Goal: Task Accomplishment & Management: Use online tool/utility

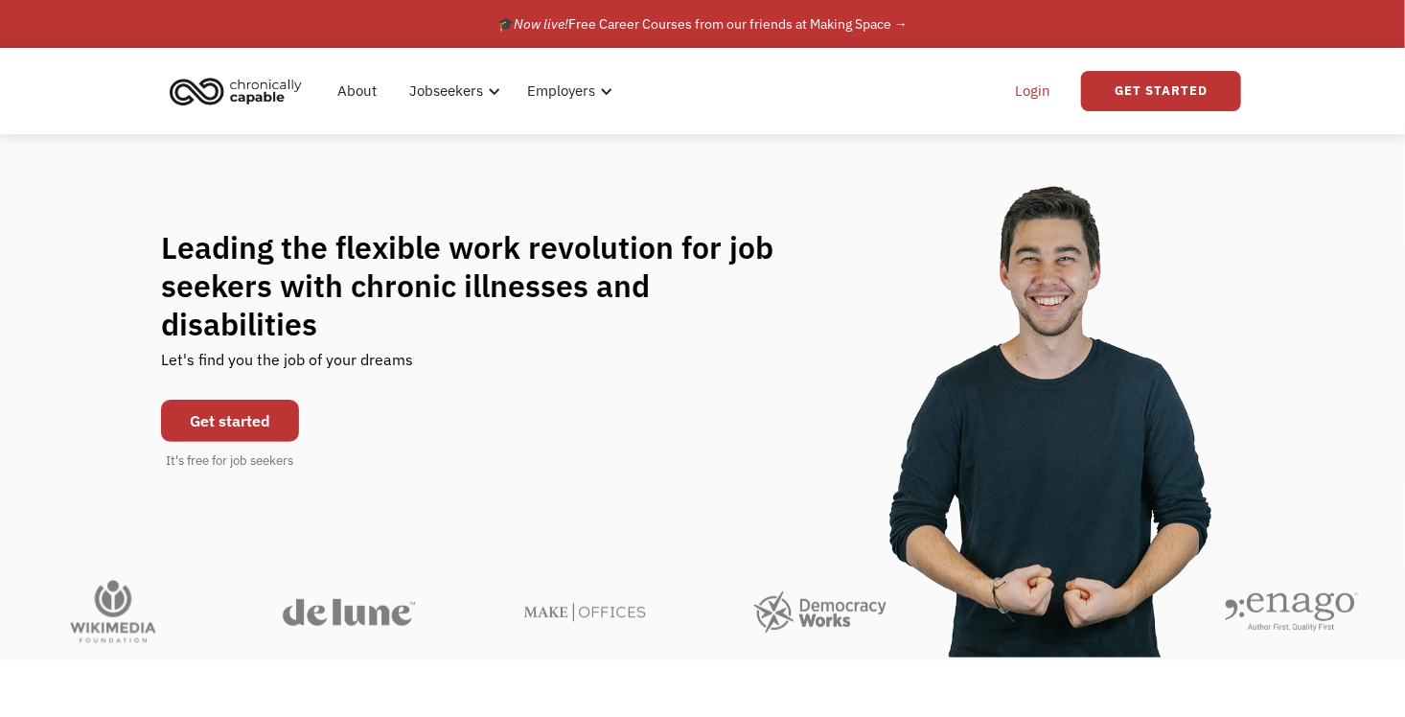
click at [1042, 96] on link "Login" at bounding box center [1032, 90] width 58 height 61
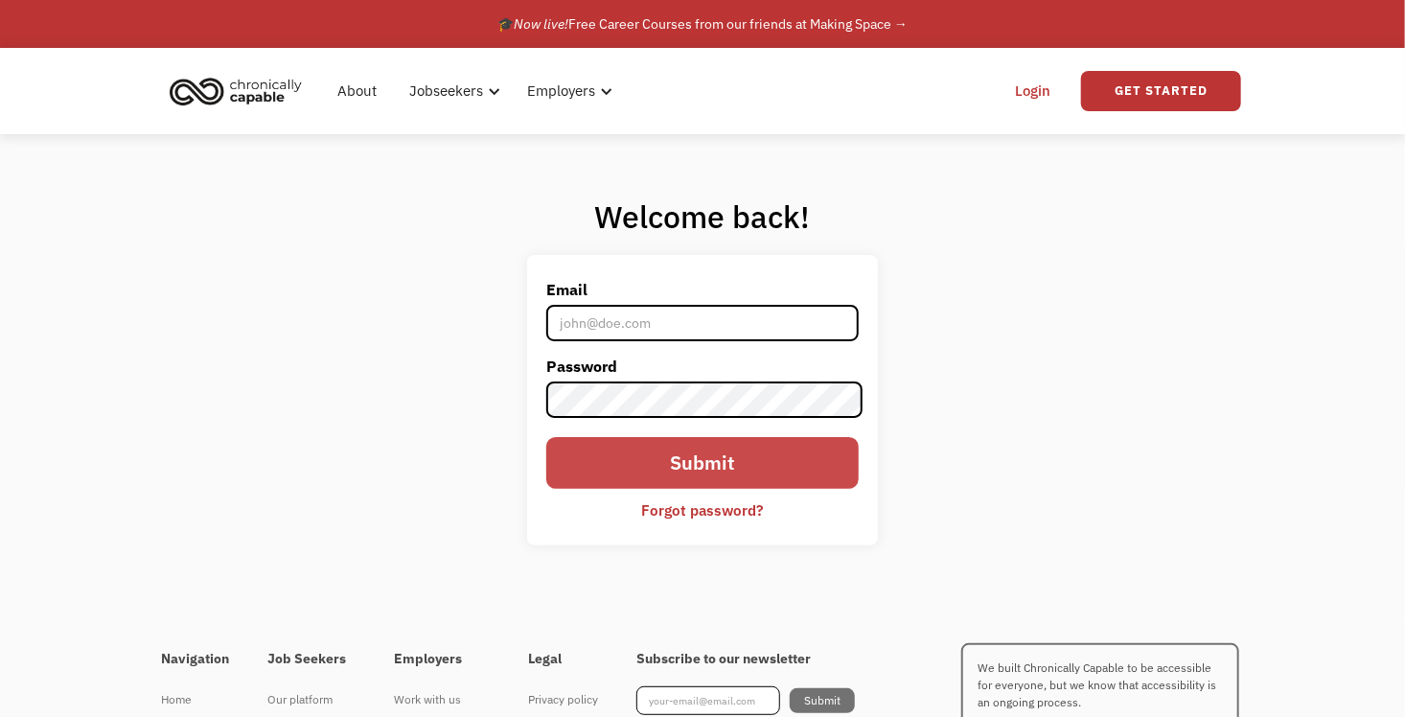
type input "[PERSON_NAME][EMAIL_ADDRESS][DOMAIN_NAME]"
click at [756, 466] on input "Submit" at bounding box center [702, 463] width 313 height 52
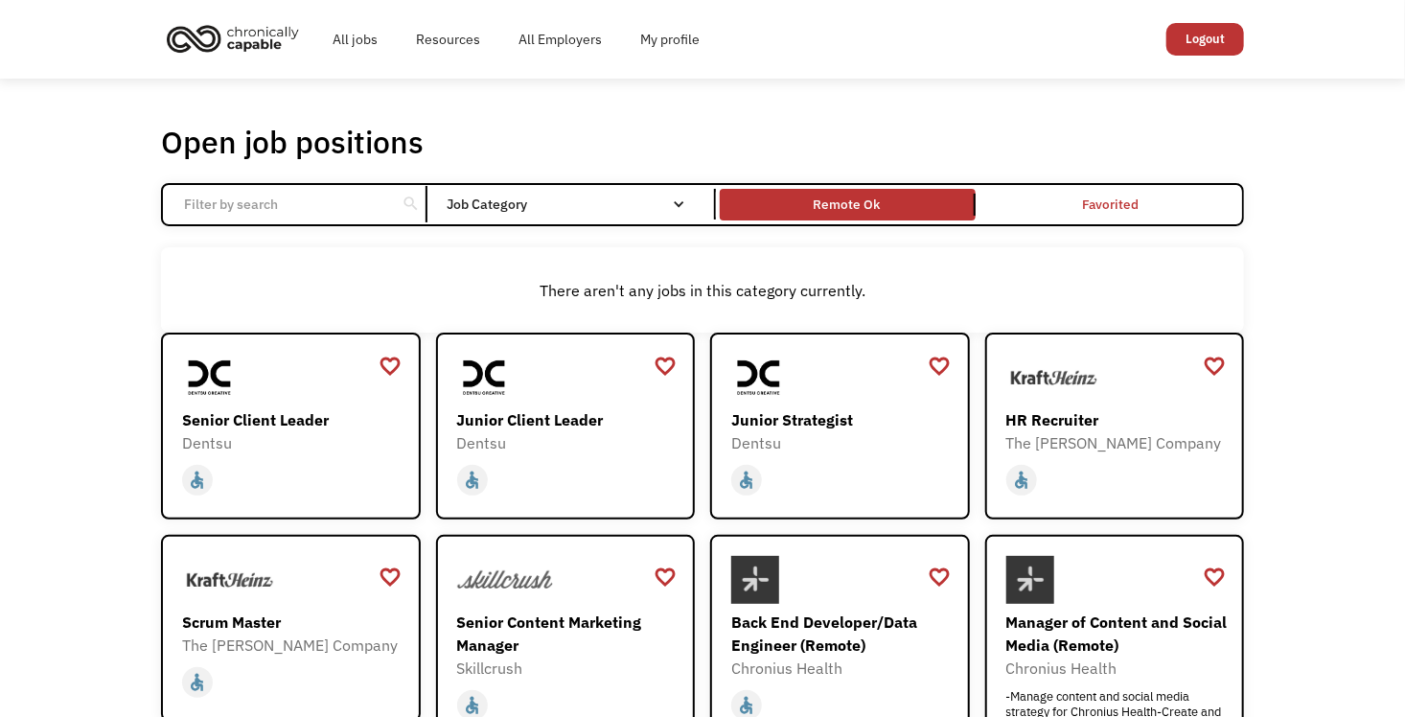
click at [822, 218] on link "Remote Ok" at bounding box center [847, 204] width 263 height 39
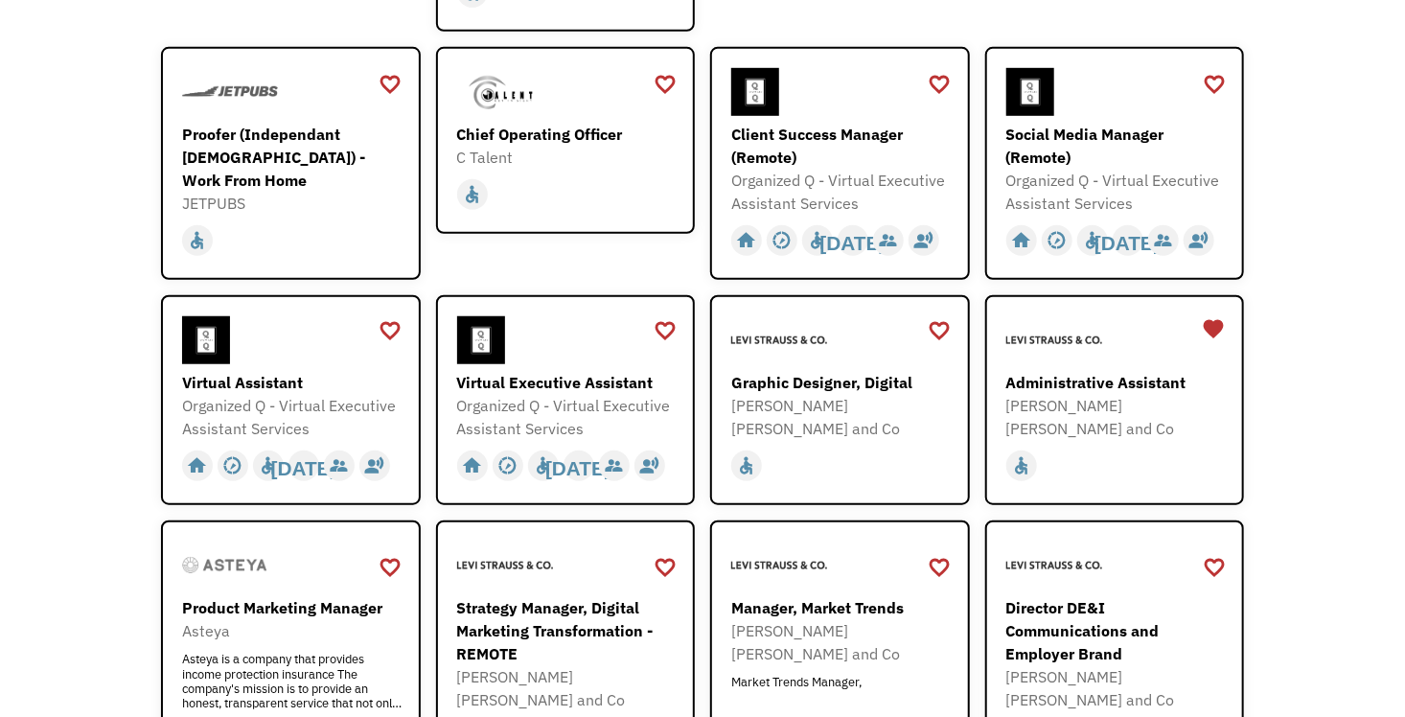
scroll to position [626, 0]
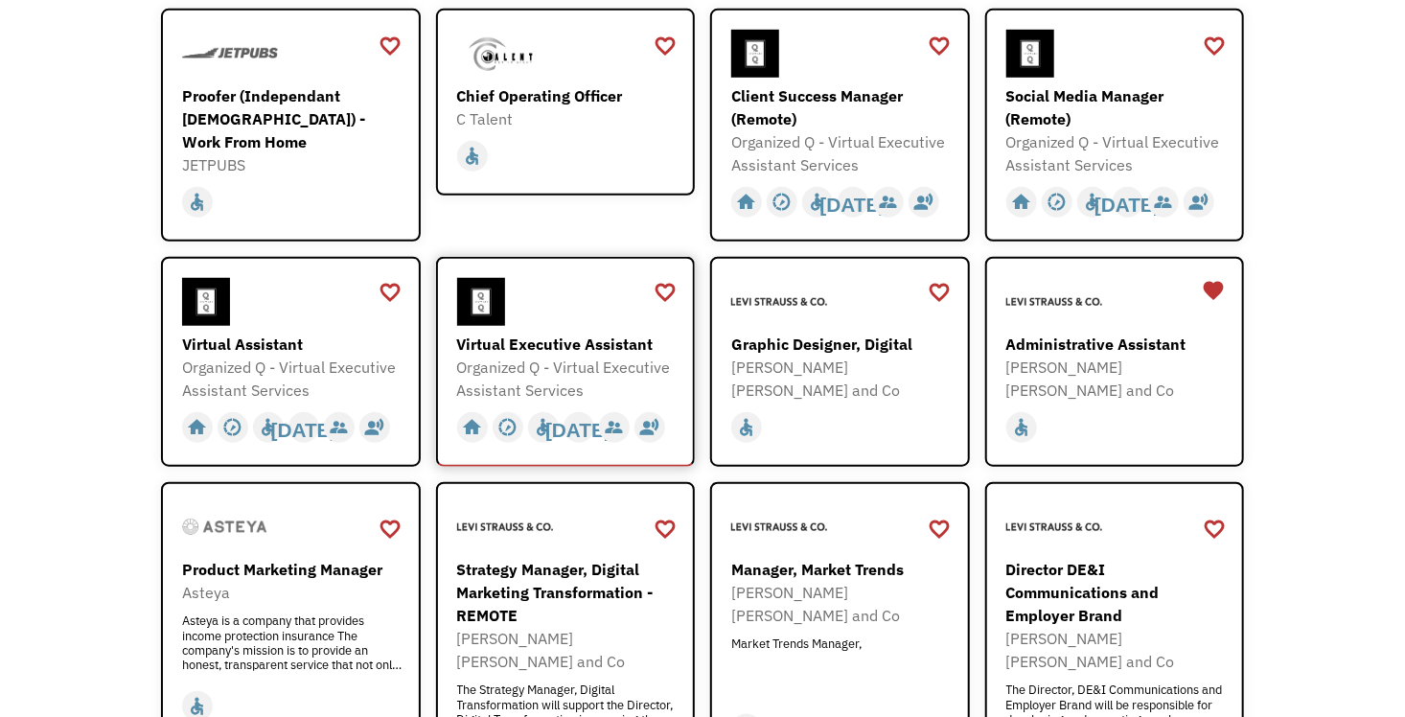
click at [546, 337] on div "Virtual Executive Assistant" at bounding box center [568, 343] width 222 height 23
click at [1115, 345] on div "Administrative Assistant" at bounding box center [1117, 343] width 222 height 23
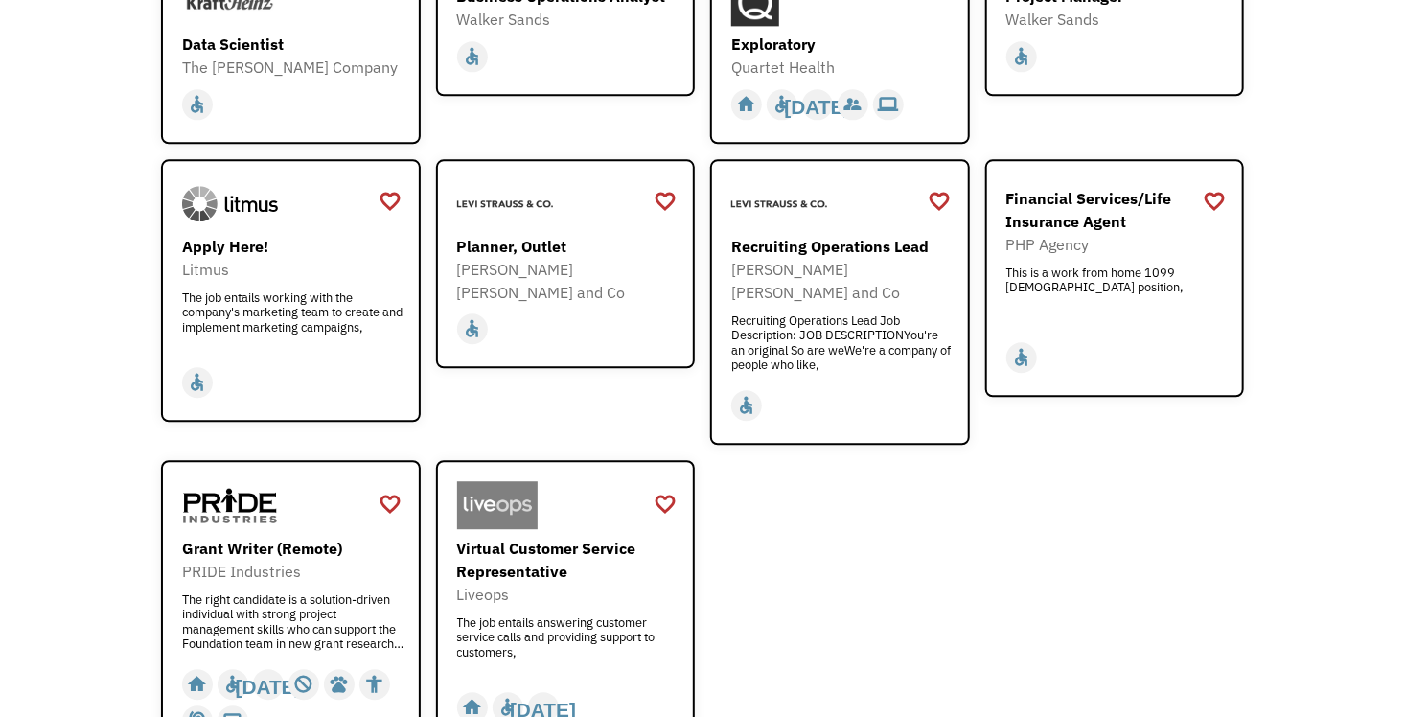
scroll to position [2210, 0]
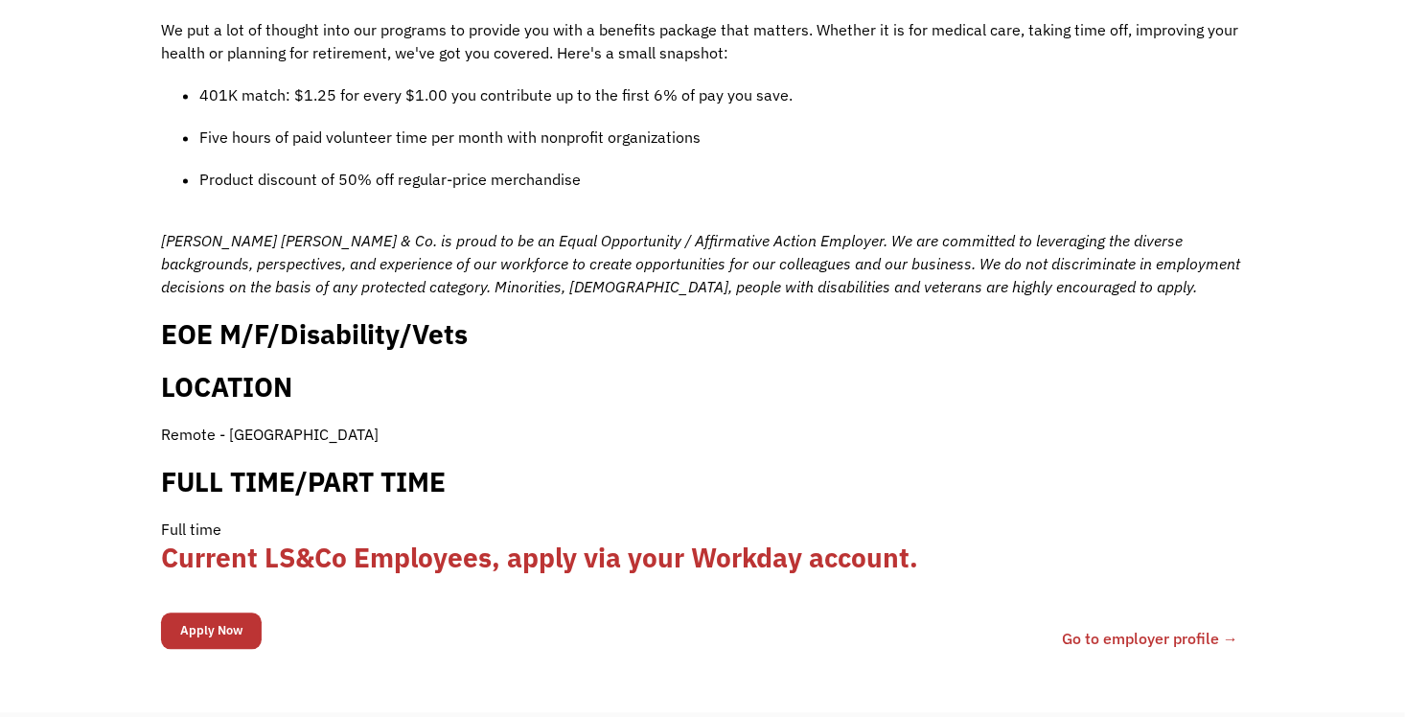
scroll to position [1827, 0]
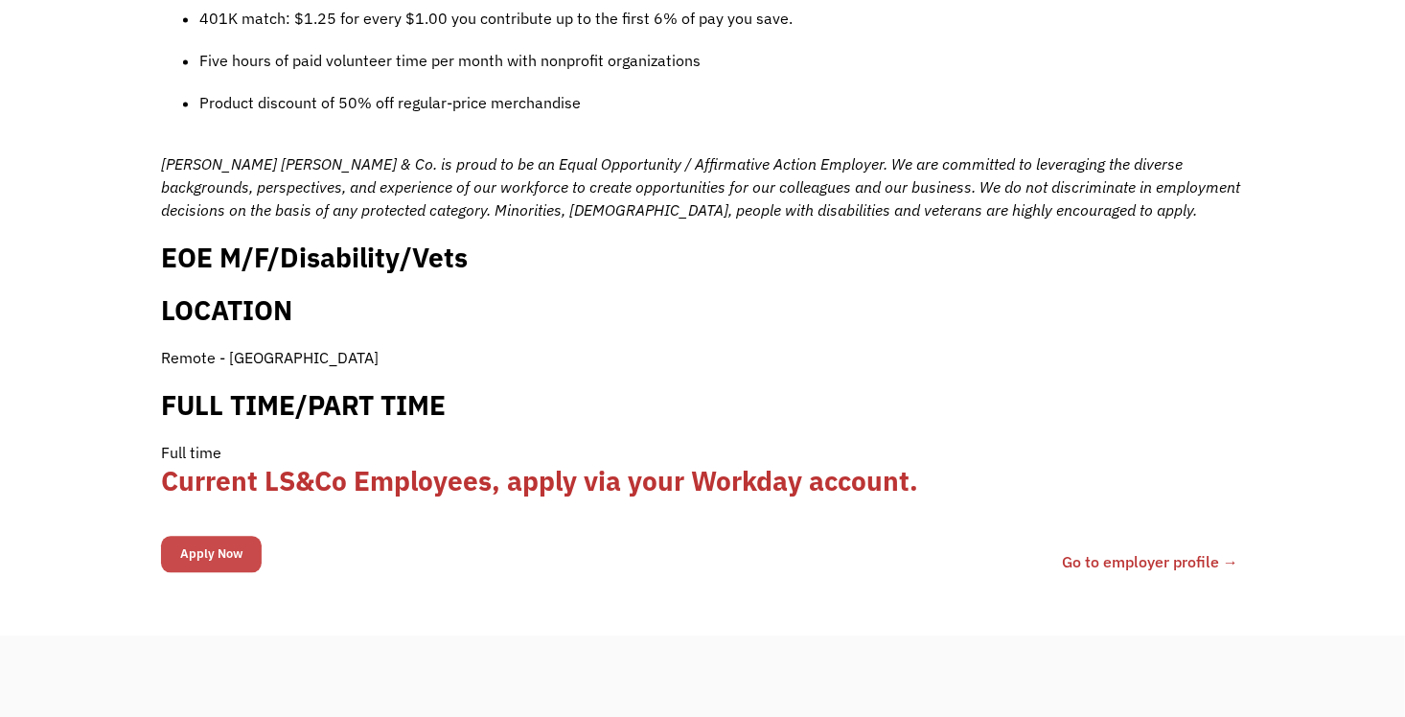
click at [233, 536] on input "Apply Now" at bounding box center [211, 554] width 101 height 36
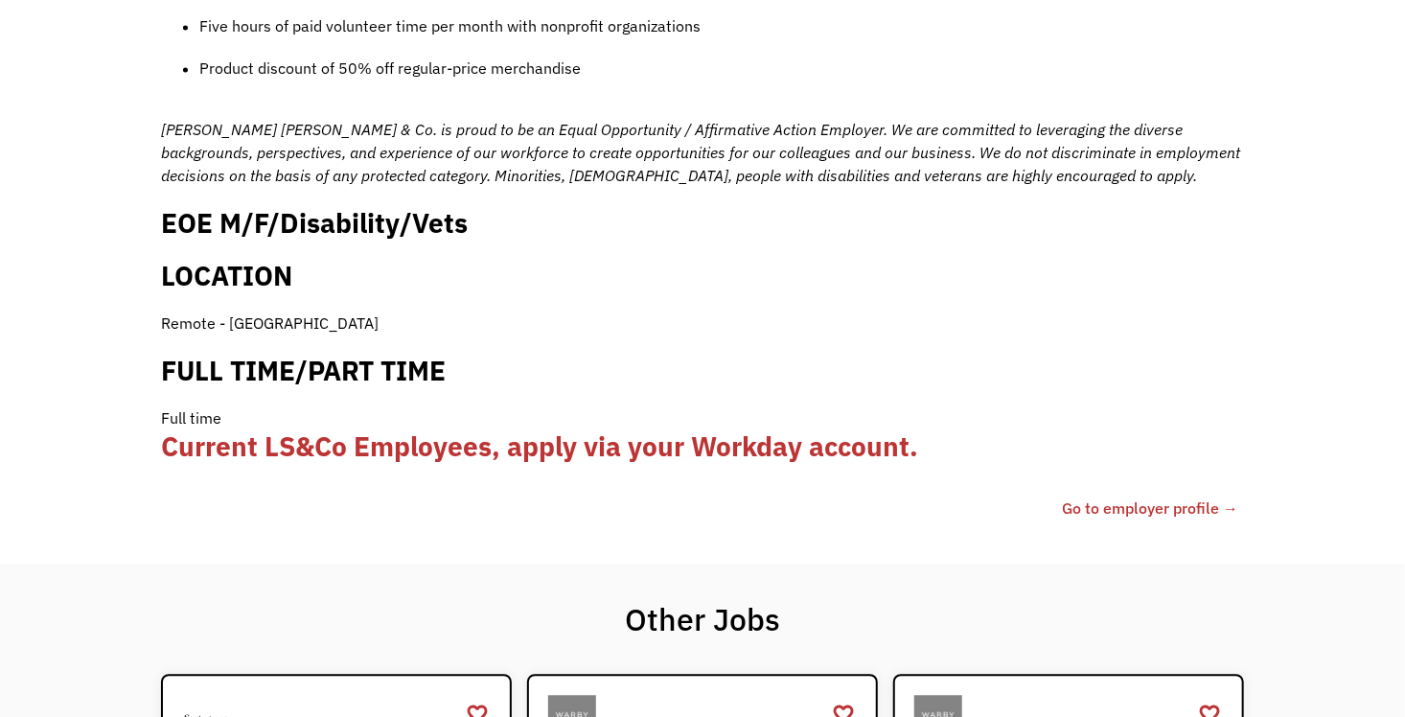
scroll to position [1885, 0]
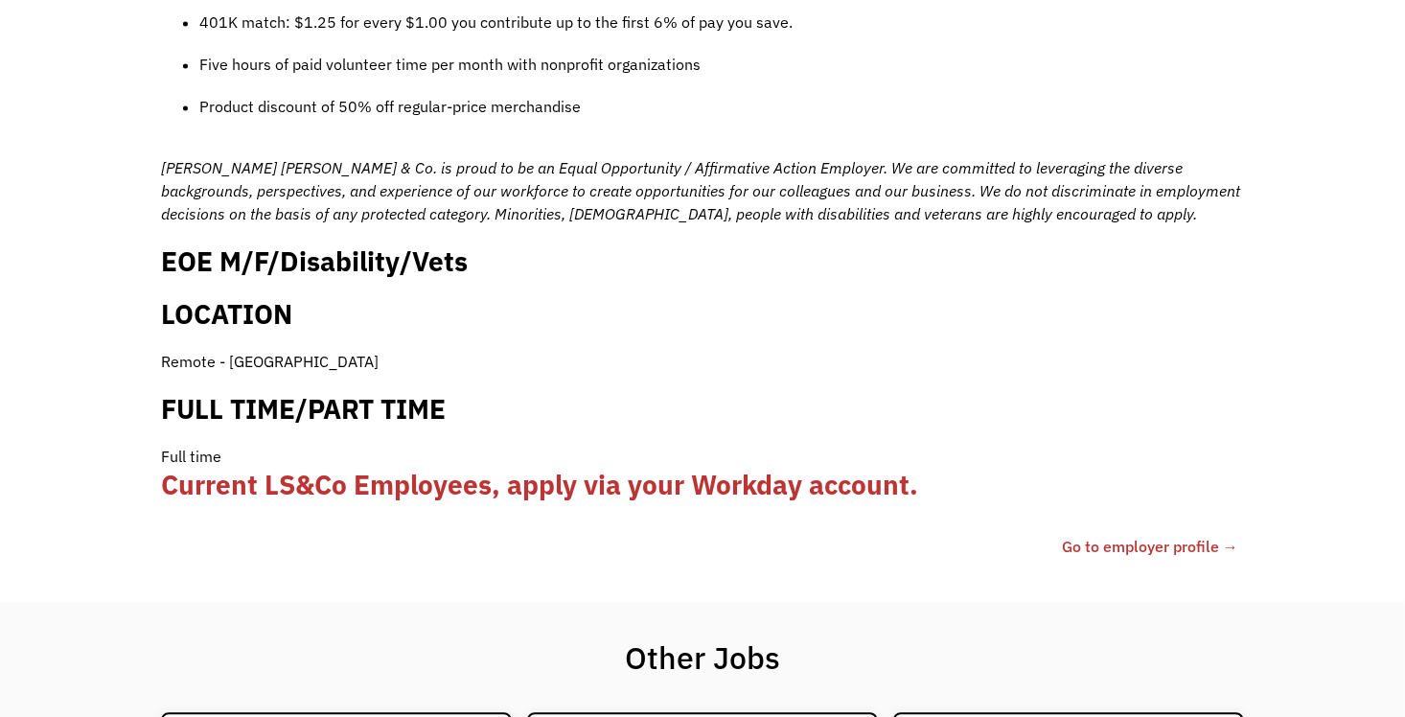
click at [651, 467] on b "Current LS&Co Employees, apply via your Workday account." at bounding box center [539, 484] width 757 height 35
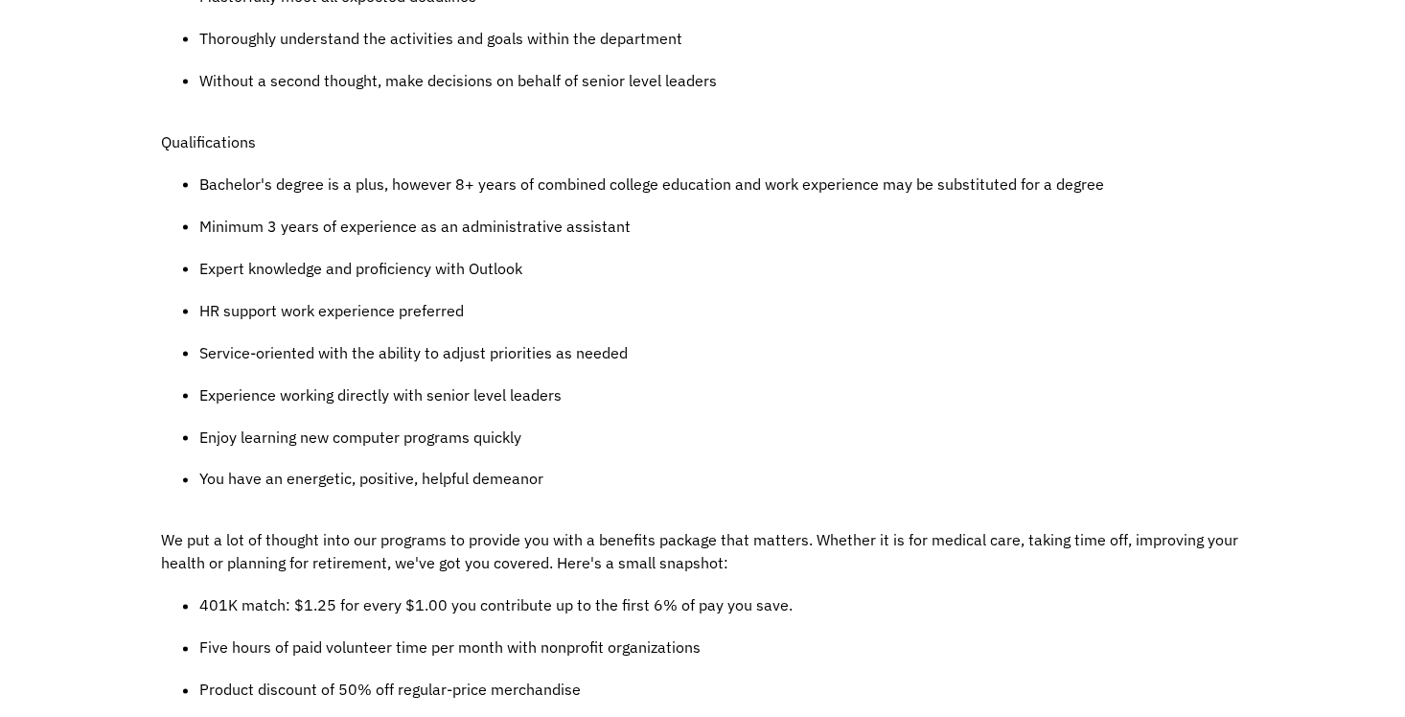
scroll to position [0, 0]
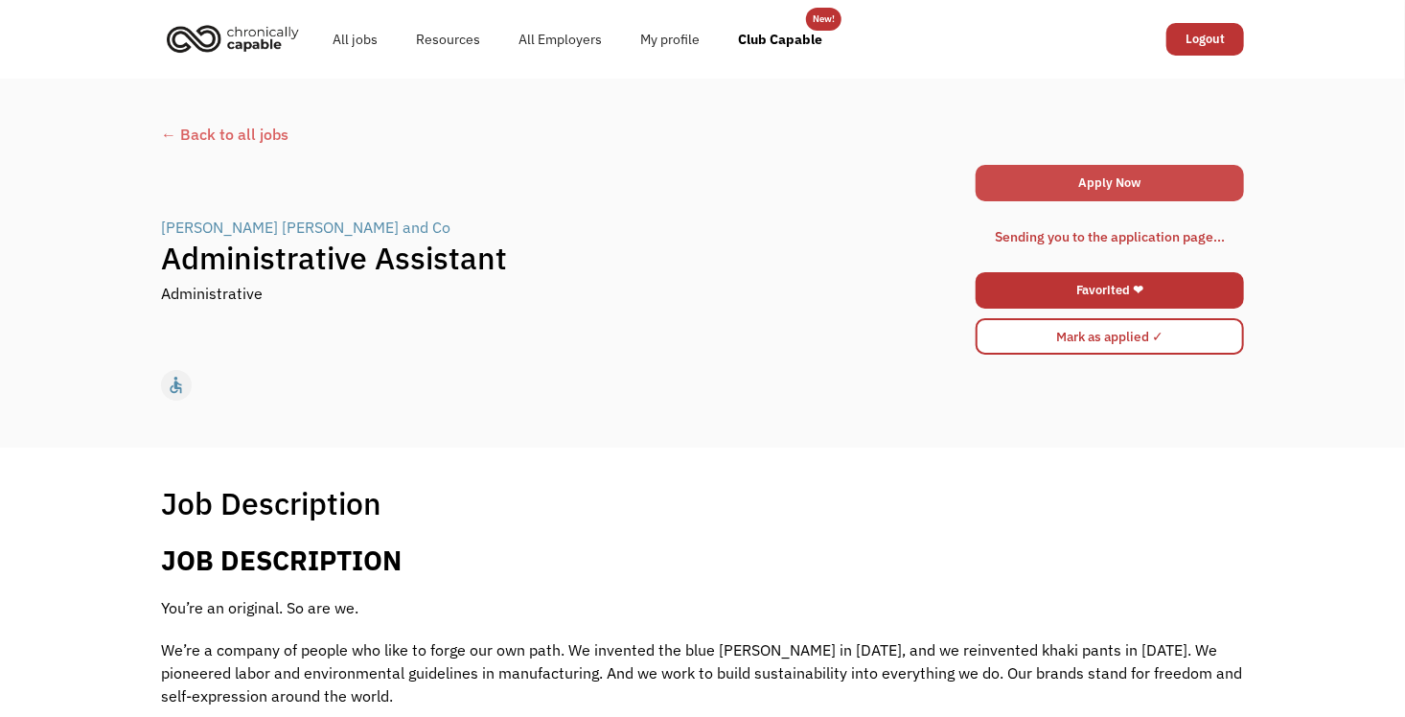
click at [1137, 190] on link "Apply Now" at bounding box center [1109, 183] width 268 height 36
